Goal: Information Seeking & Learning: Learn about a topic

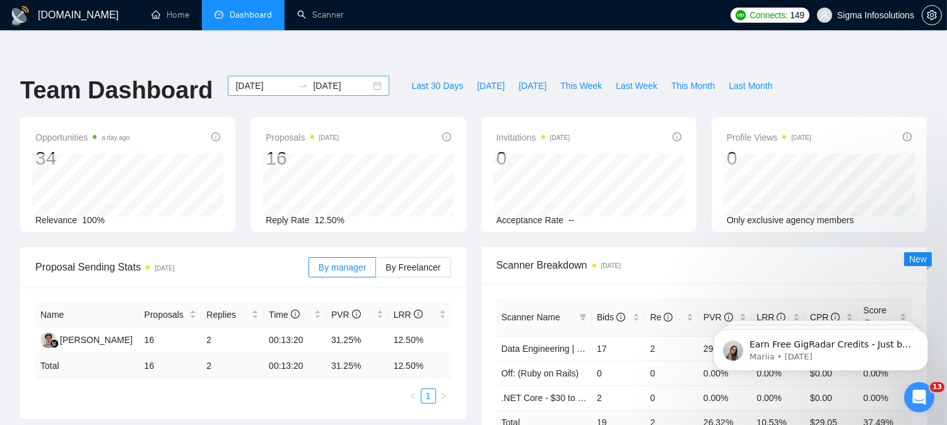
click at [241, 79] on input "[DATE]" at bounding box center [263, 86] width 57 height 14
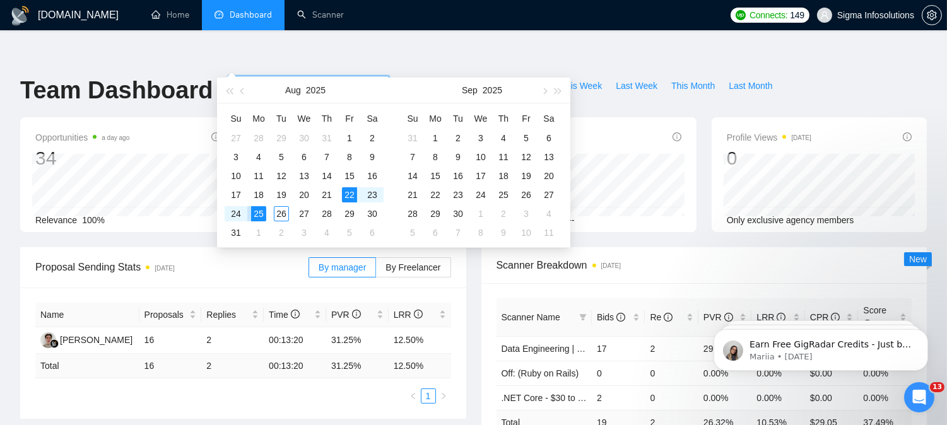
type input "[DATE]"
click at [260, 212] on div "25" at bounding box center [258, 213] width 15 height 15
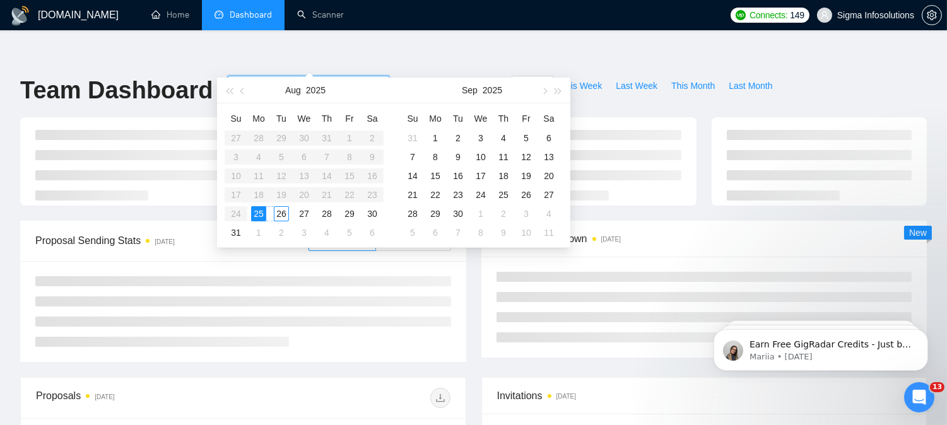
click at [281, 212] on div "26" at bounding box center [281, 213] width 15 height 15
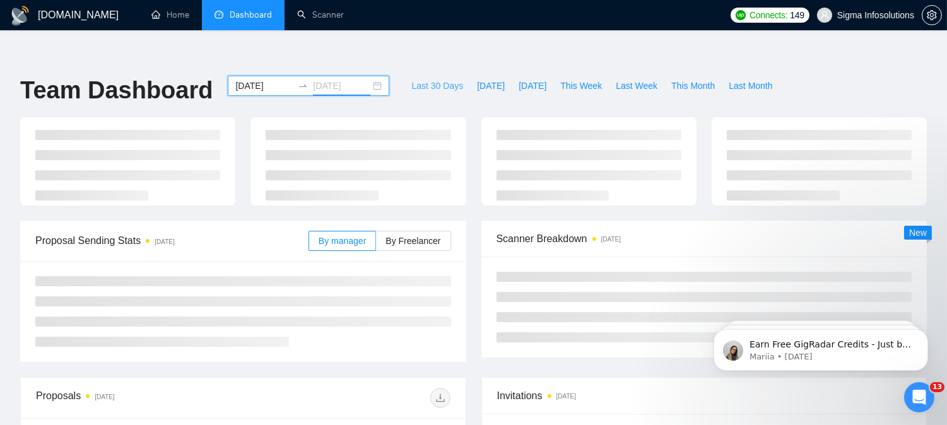
type input "[DATE]"
click at [384, 38] on div "[DOMAIN_NAME] Home Dashboard Scanner Connects: 149 Sigma Infosolutions Team Das…" at bounding box center [473, 397] width 947 height 745
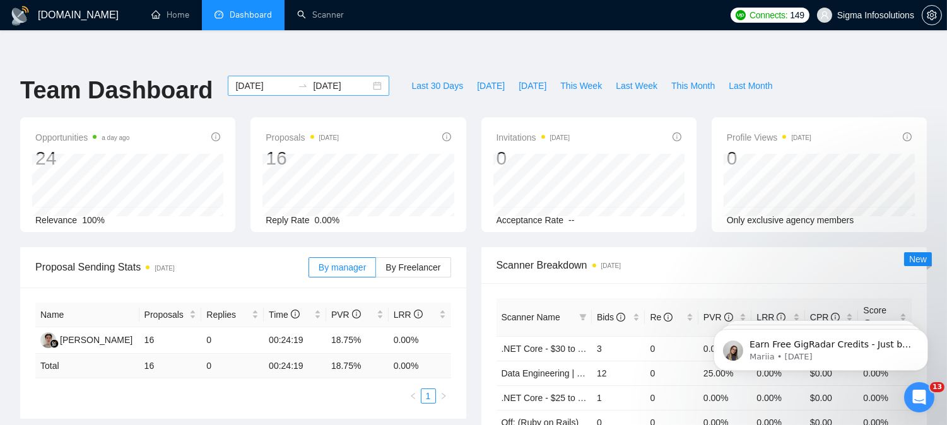
click at [248, 79] on input "[DATE]" at bounding box center [263, 86] width 57 height 14
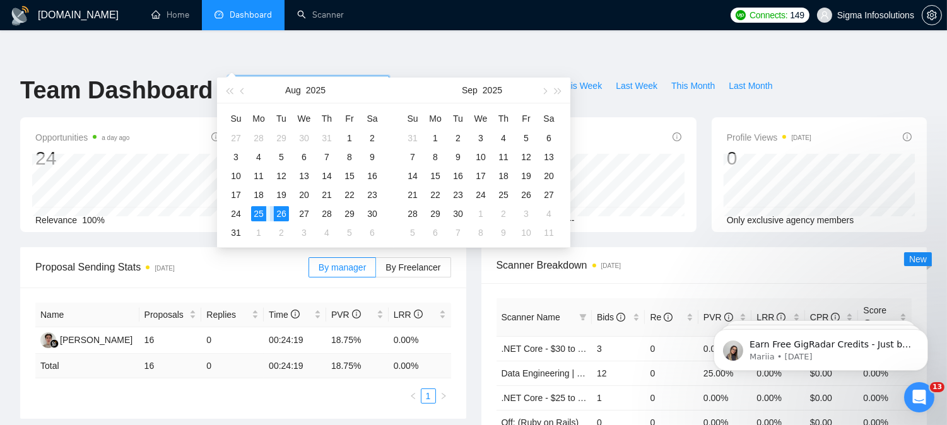
type input "[DATE]"
click at [259, 211] on div "25" at bounding box center [258, 213] width 15 height 15
click at [279, 208] on div "26" at bounding box center [281, 213] width 15 height 15
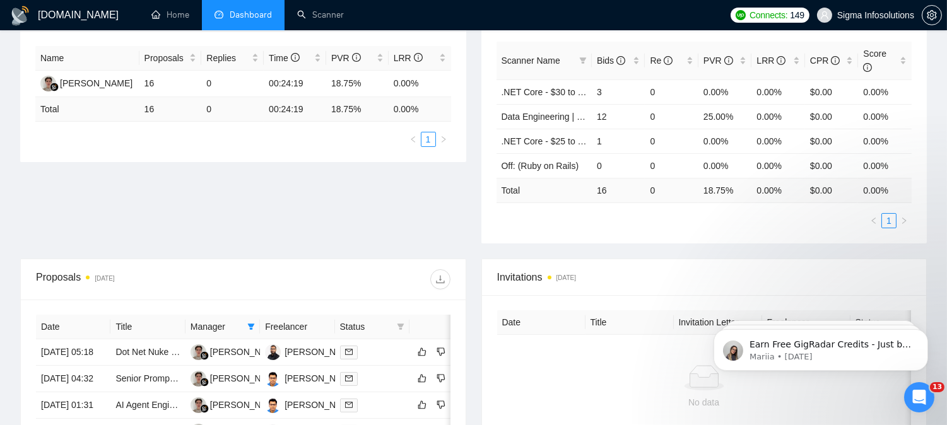
scroll to position [280, 0]
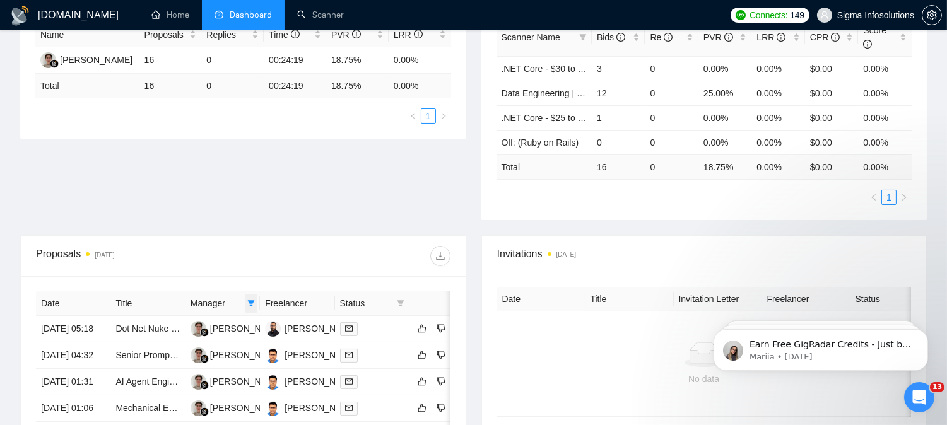
click at [250, 300] on icon "filter" at bounding box center [251, 303] width 7 height 6
click at [320, 246] on div at bounding box center [346, 256] width 207 height 20
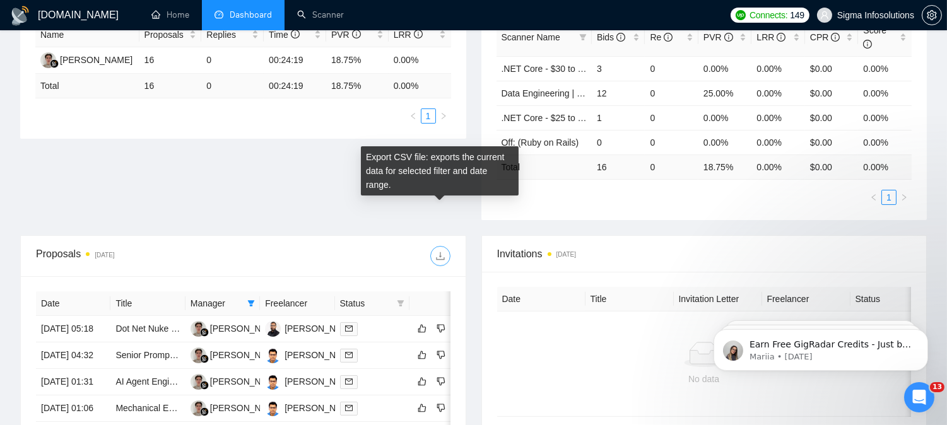
click at [436, 252] on icon "download" at bounding box center [440, 256] width 8 height 8
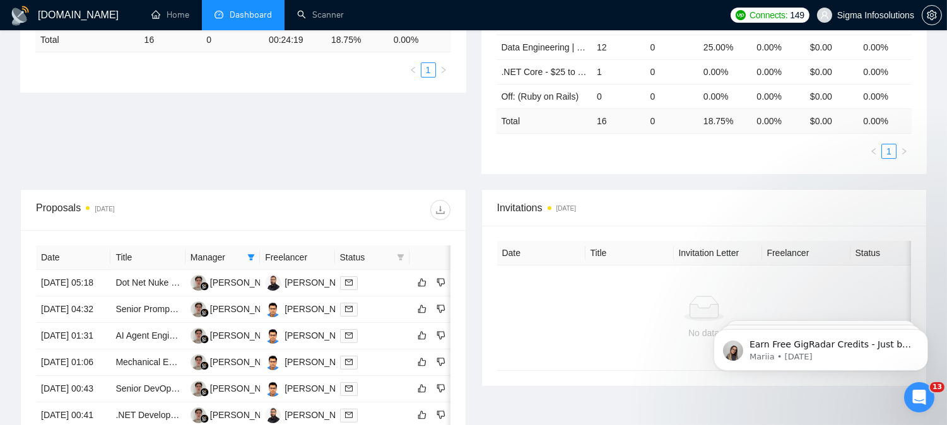
scroll to position [350, 0]
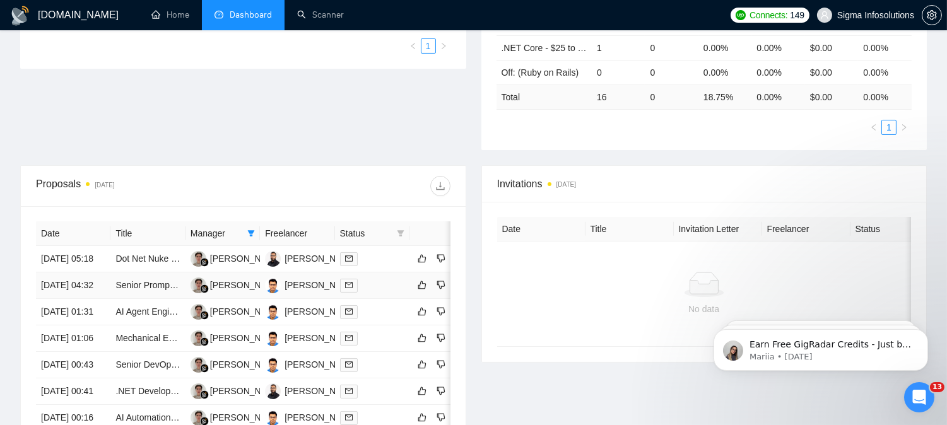
click at [347, 281] on icon "mail" at bounding box center [349, 285] width 8 height 8
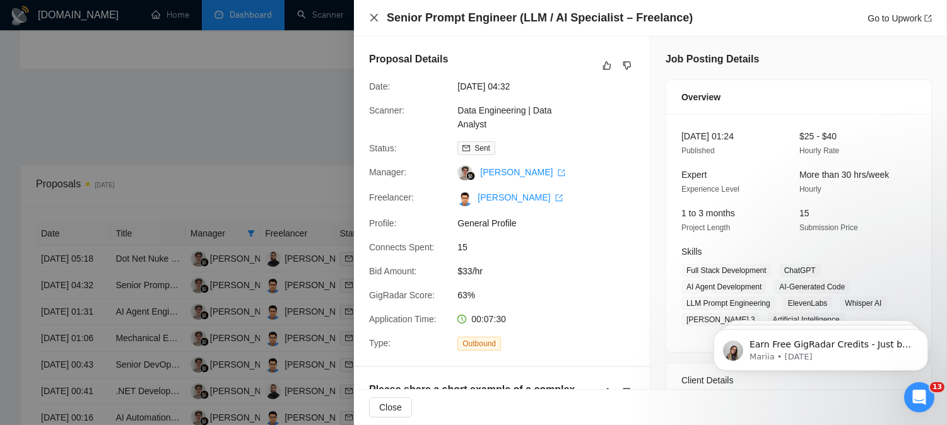
click at [373, 14] on icon "close" at bounding box center [374, 18] width 10 height 10
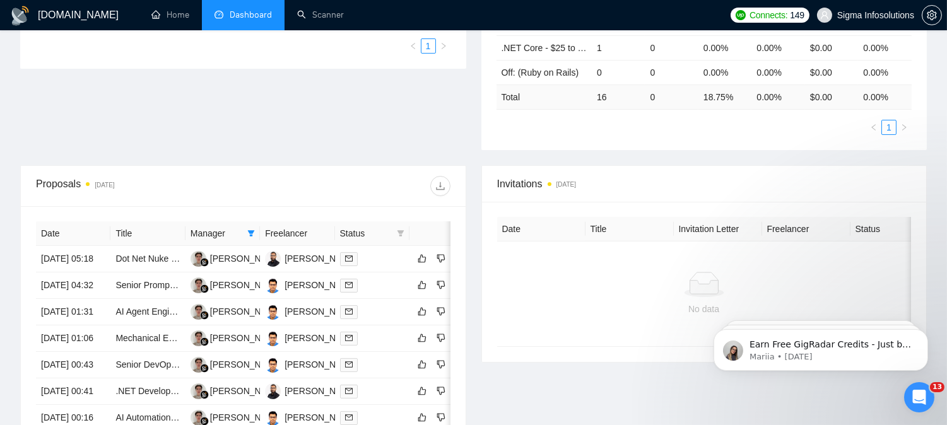
scroll to position [680, 0]
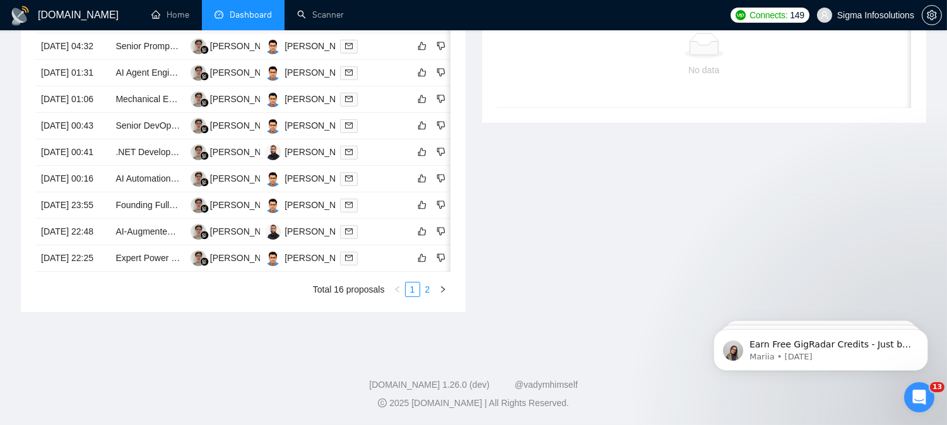
click at [430, 292] on link "2" at bounding box center [428, 290] width 14 height 14
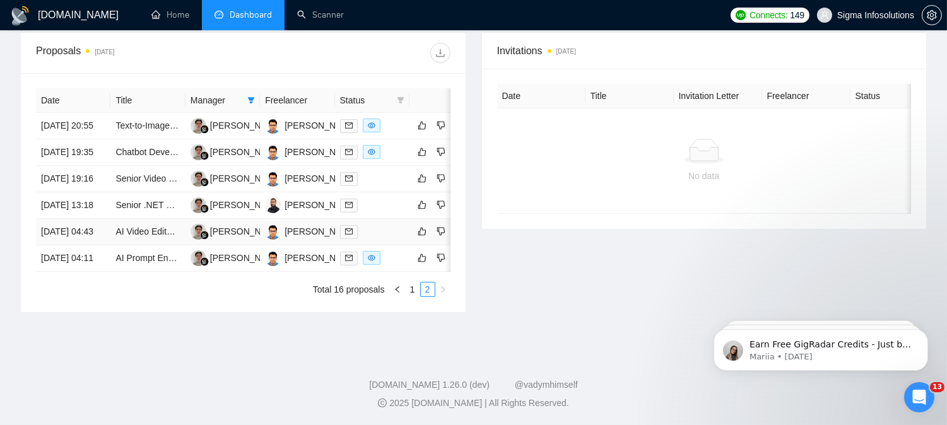
scroll to position [527, 0]
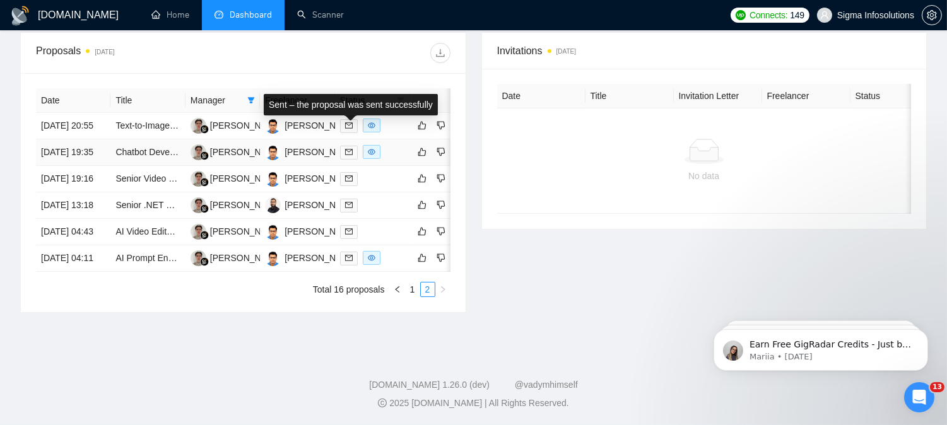
click at [345, 148] on icon "mail" at bounding box center [349, 152] width 8 height 8
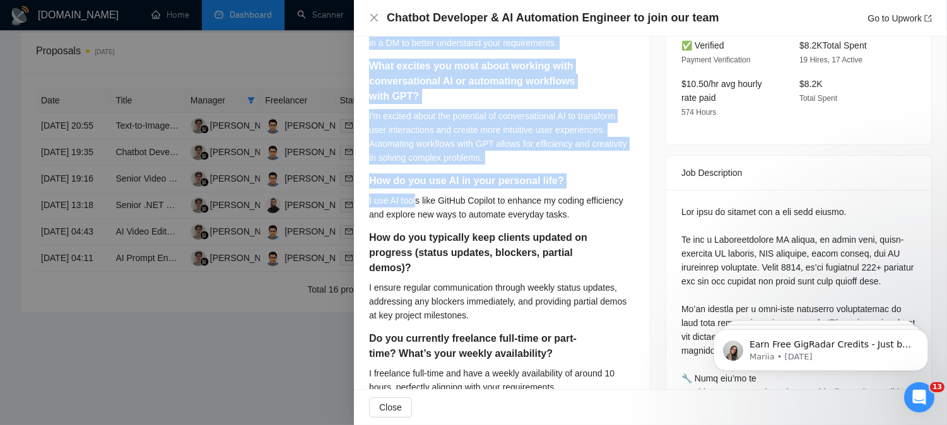
scroll to position [490, 0]
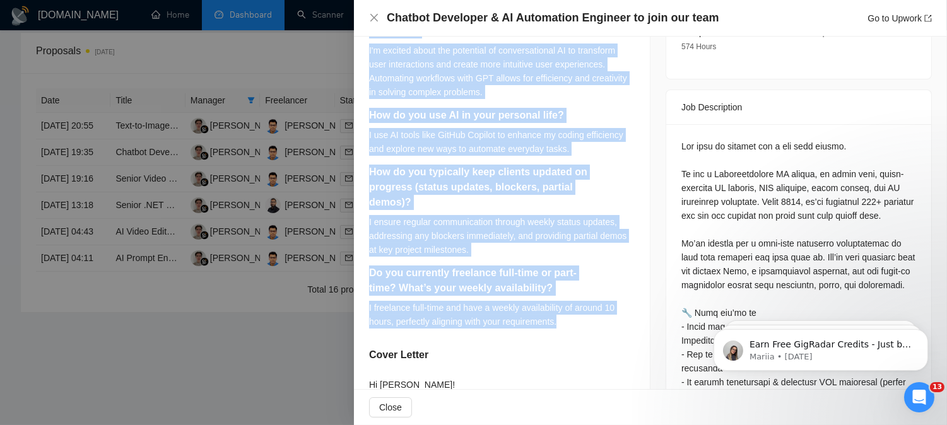
drag, startPoint x: 369, startPoint y: 110, endPoint x: 571, endPoint y: 303, distance: 279.3
click at [571, 303] on div "Tell me about a chatbot or AI automation project you’ve built? What was the har…" at bounding box center [502, 114] width 266 height 445
copy div "Lore ip dolor s ametcon ad EL seddoeiusm tempori utl’et dolor? Magn ali eni adm…"
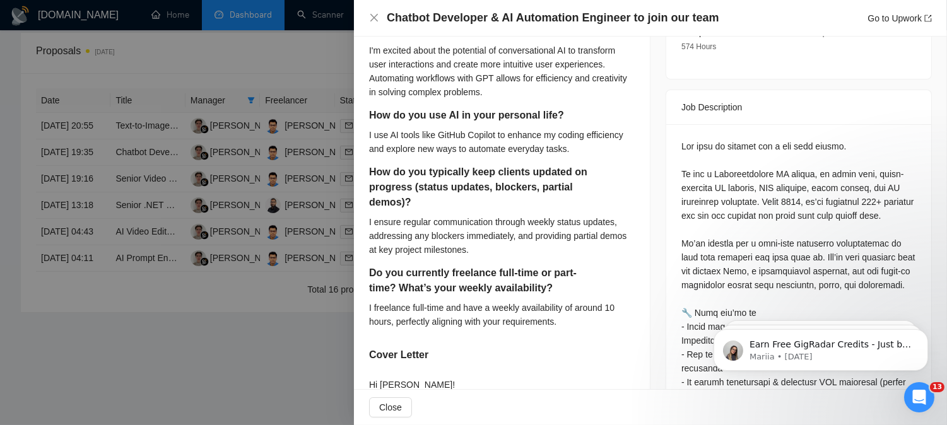
click at [379, 18] on div "Chatbot Developer & AI Automation Engineer to join our team Go to Upwork" at bounding box center [650, 18] width 563 height 16
click at [374, 20] on icon "close" at bounding box center [374, 18] width 10 height 10
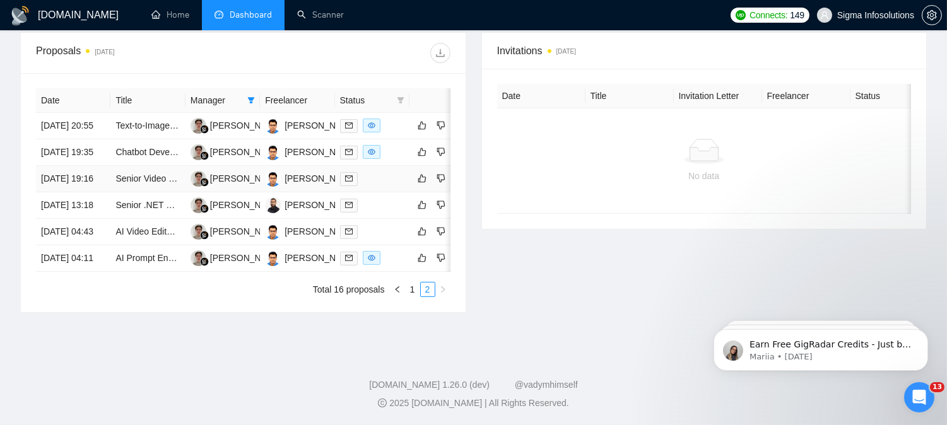
click at [349, 175] on icon "mail" at bounding box center [349, 179] width 8 height 8
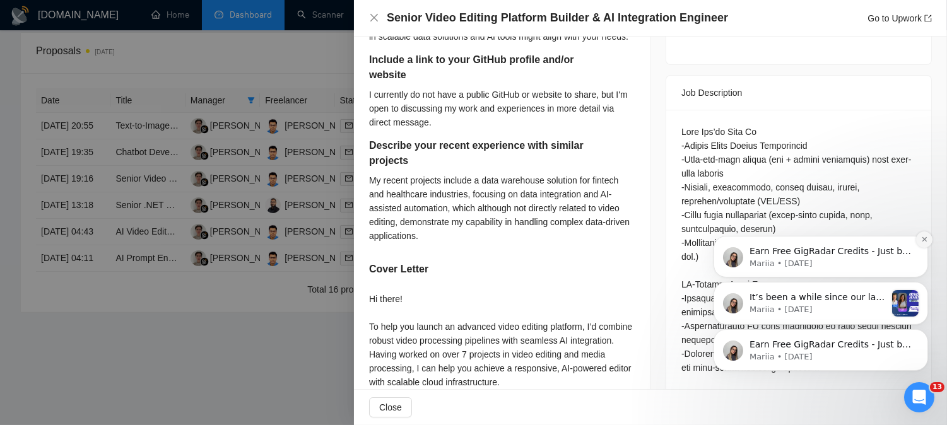
click at [922, 237] on icon "Dismiss notification" at bounding box center [923, 239] width 4 height 4
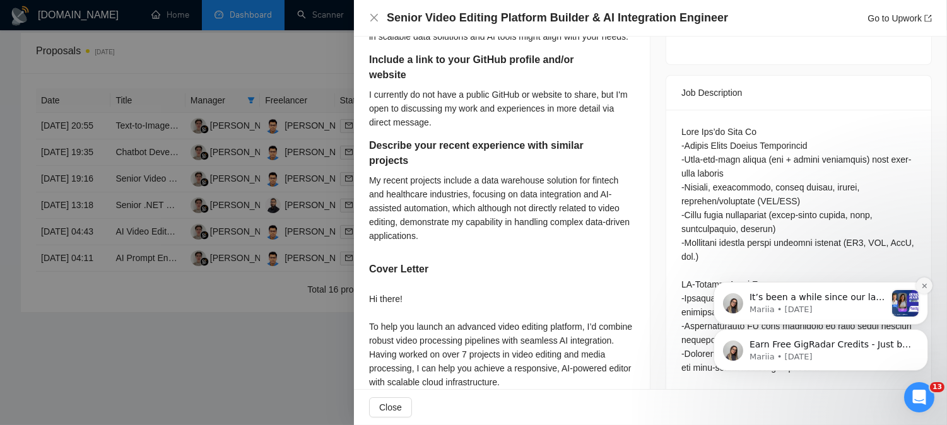
click at [917, 283] on button "Dismiss notification" at bounding box center [923, 285] width 16 height 16
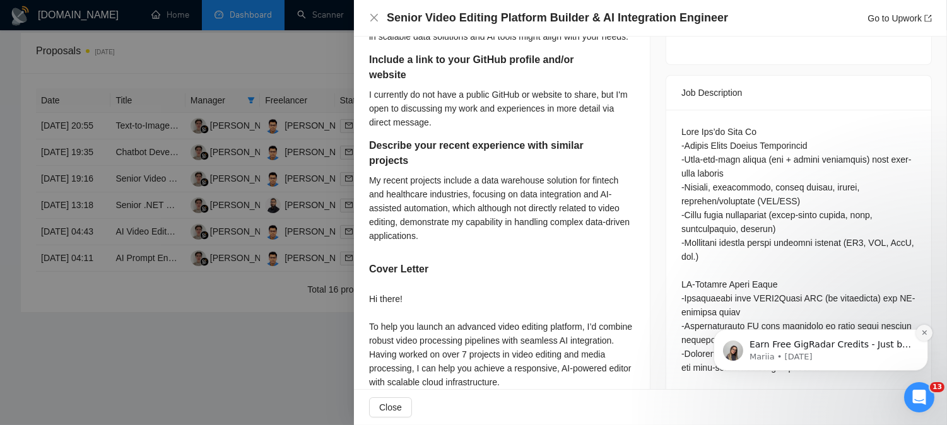
click at [923, 332] on icon "Dismiss notification" at bounding box center [923, 332] width 4 height 4
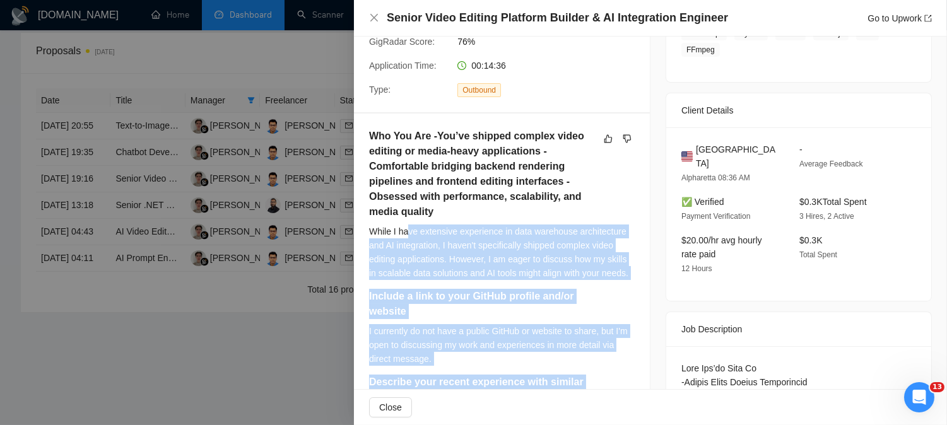
scroll to position [210, 0]
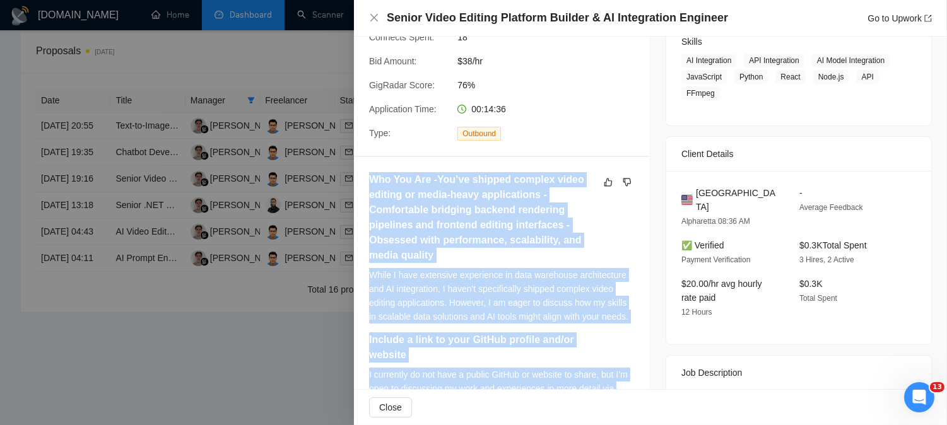
drag, startPoint x: 410, startPoint y: 228, endPoint x: 370, endPoint y: 186, distance: 58.0
click at [370, 186] on div "Who You Are -You’ve shipped complex video editing or media-heavy applications -…" at bounding box center [502, 352] width 266 height 360
copy div "Who You Are -You’ve shipped complex video editing or media-heavy applications -…"
click at [370, 17] on icon "close" at bounding box center [374, 18] width 10 height 10
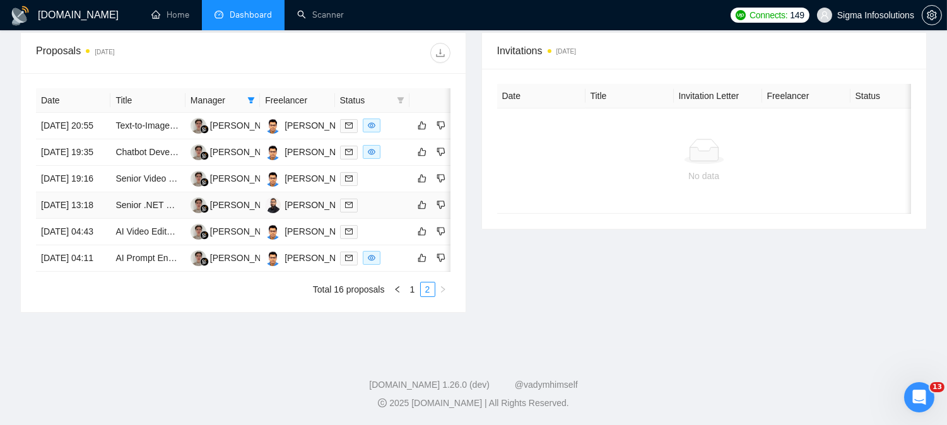
click at [355, 199] on span at bounding box center [349, 206] width 18 height 14
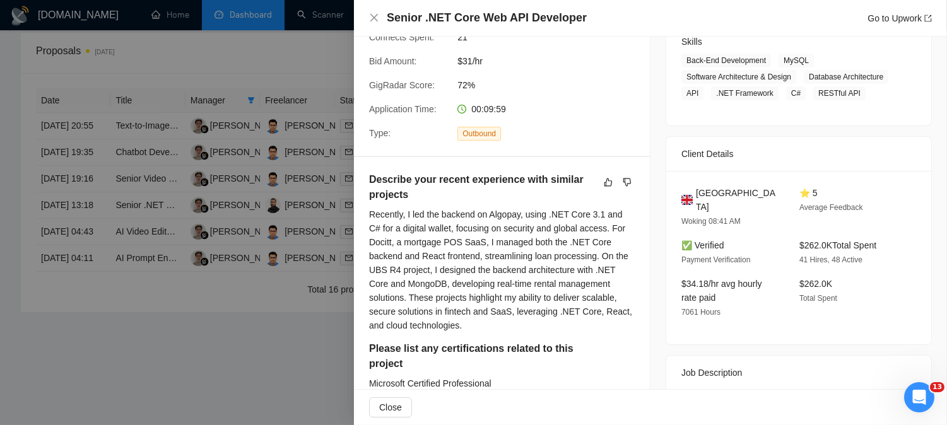
click at [430, 233] on div "Recently, I led the backend on Algopay, using .NET Core 3.1 and C# for a digita…" at bounding box center [502, 270] width 266 height 125
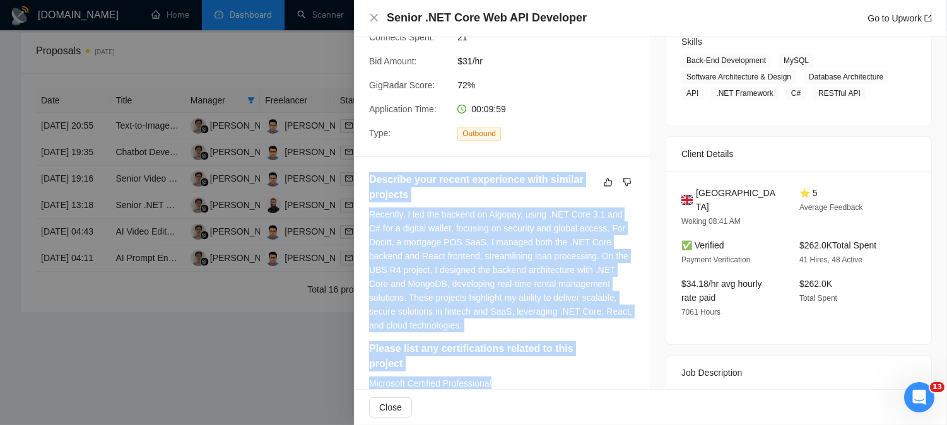
drag, startPoint x: 506, startPoint y: 246, endPoint x: 364, endPoint y: 185, distance: 154.3
copy div "Describe your recent experience with similar projects Recently, I led the backe…"
click at [373, 20] on icon "close" at bounding box center [374, 18] width 8 height 8
